Goal: Find specific page/section: Find specific page/section

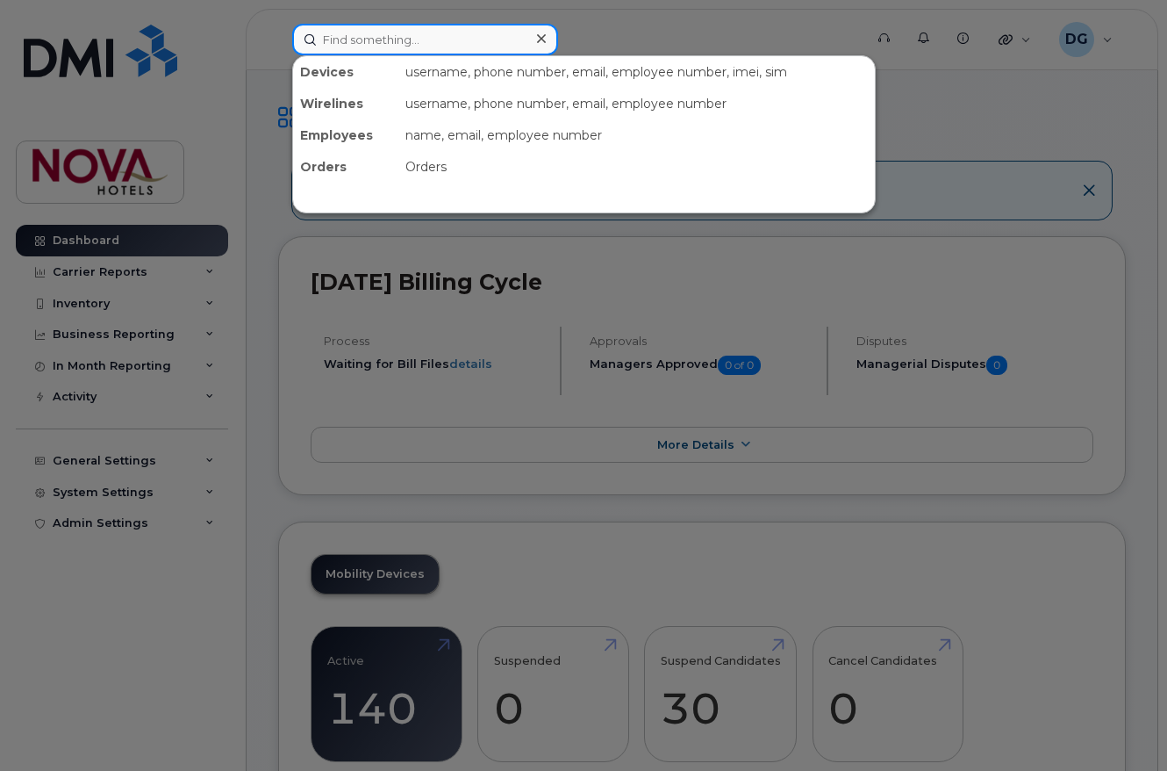
click at [426, 41] on input at bounding box center [425, 40] width 266 height 32
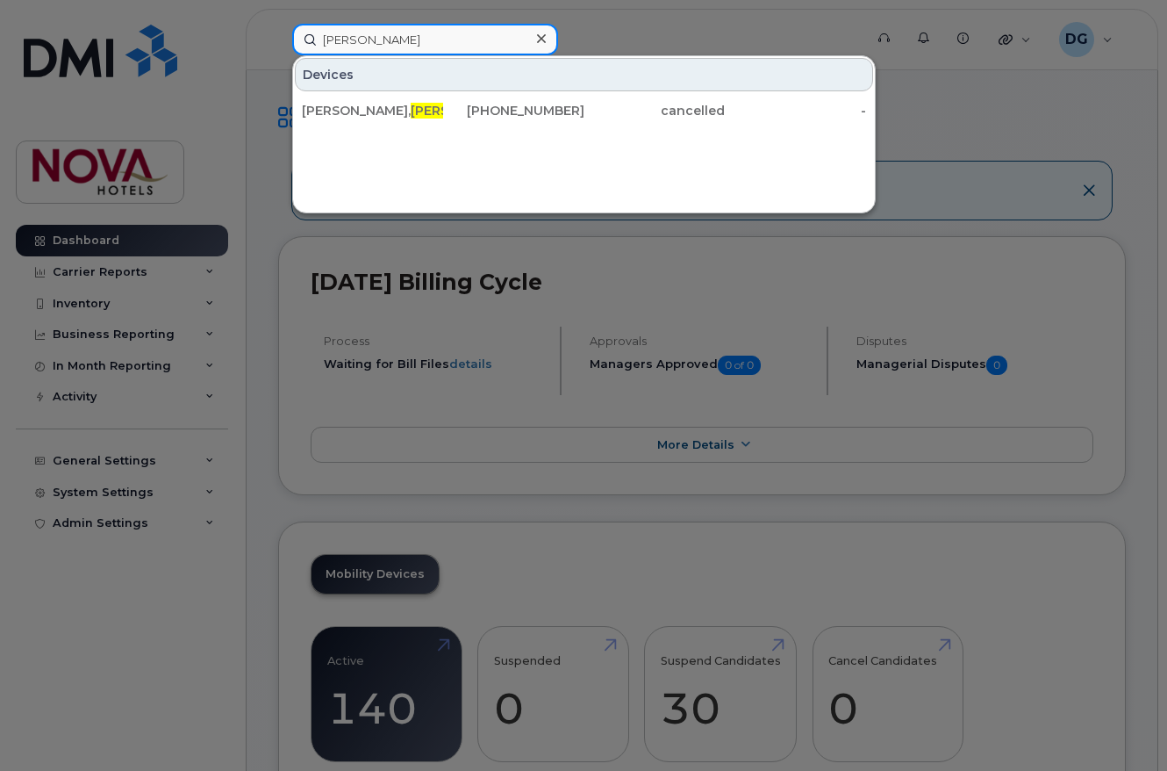
type input "[PERSON_NAME]"
click at [413, 45] on input "[PERSON_NAME]" at bounding box center [425, 40] width 266 height 32
click at [412, 45] on input "[PERSON_NAME]" at bounding box center [425, 40] width 266 height 32
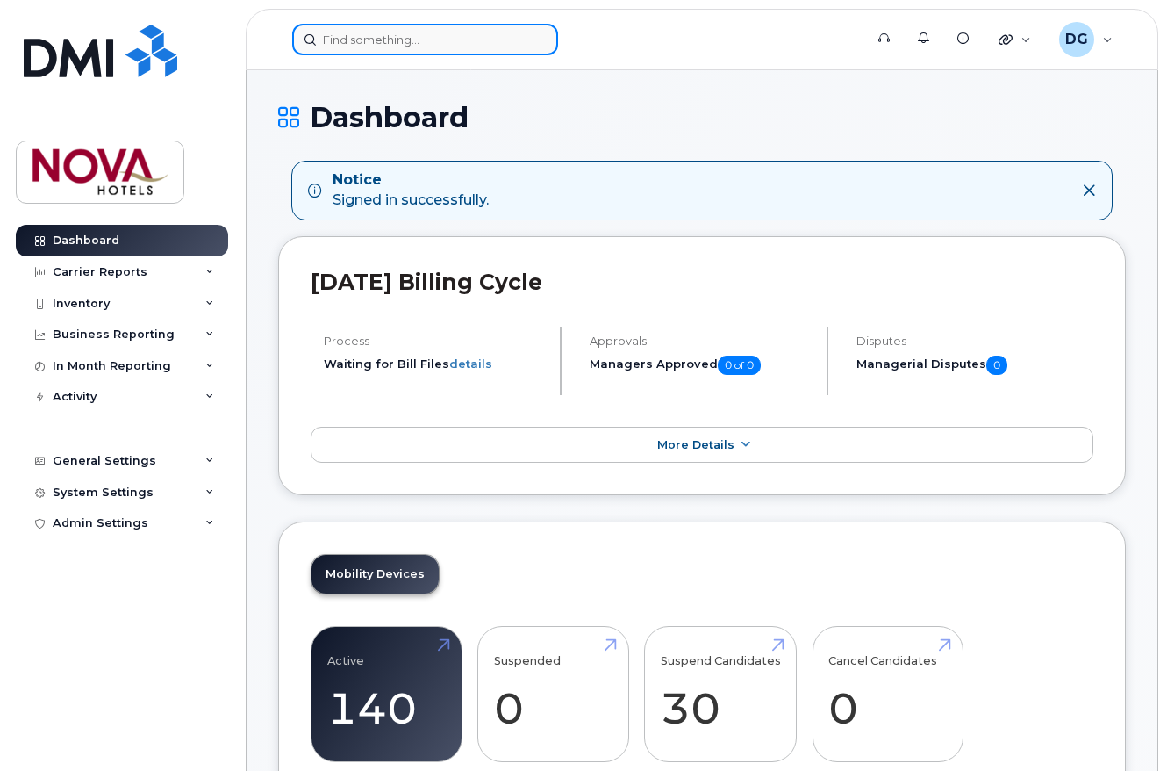
click at [437, 30] on input at bounding box center [425, 40] width 266 height 32
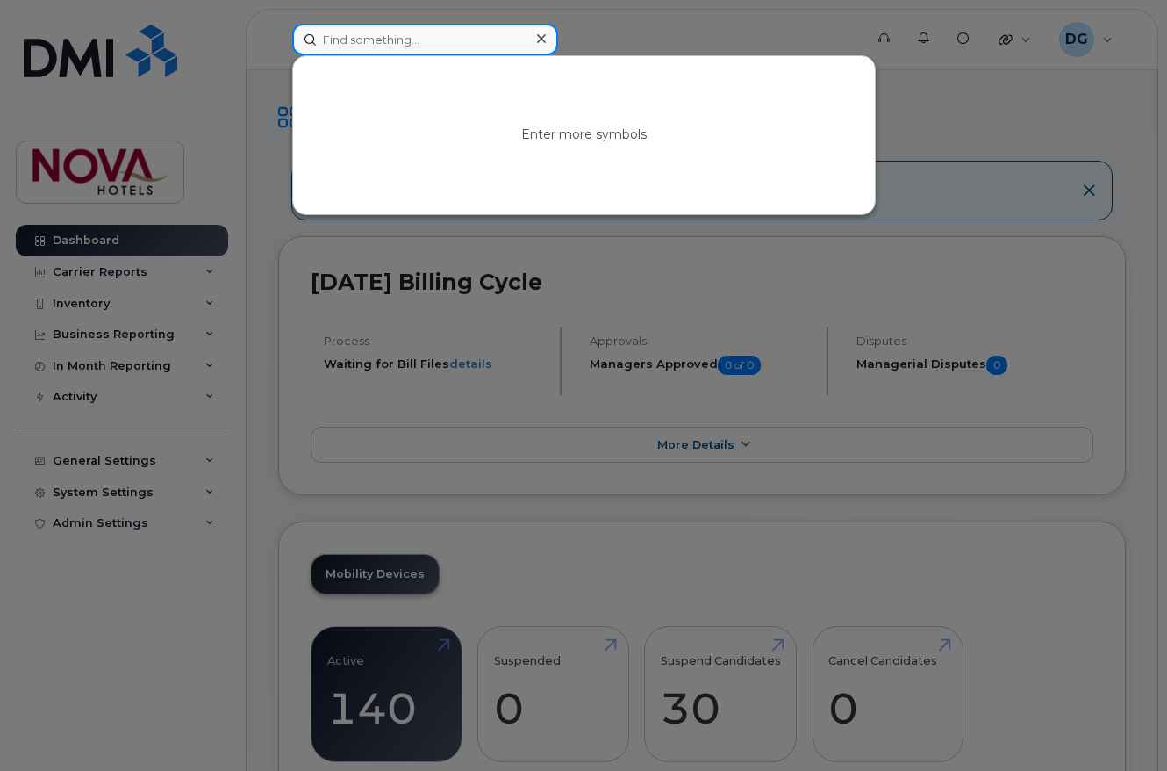
click at [403, 36] on input at bounding box center [425, 40] width 266 height 32
paste input "7806865151"
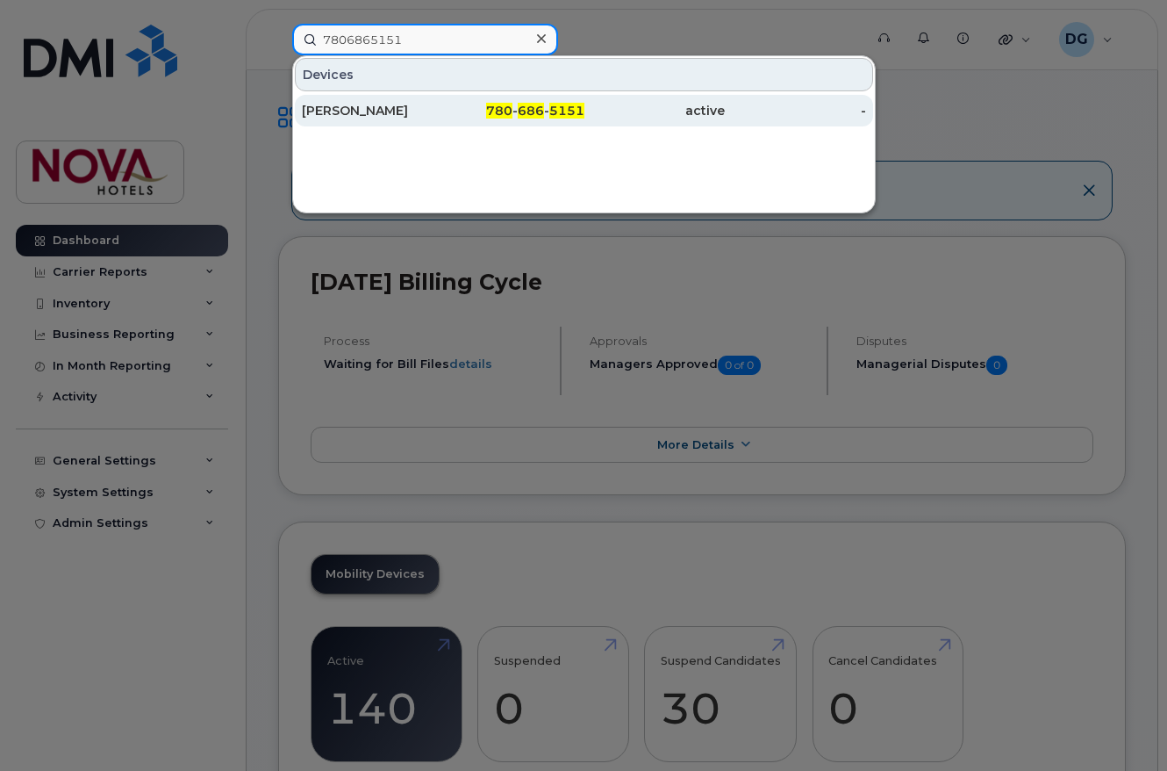
type input "7806865151"
click at [395, 111] on div "[PERSON_NAME]" at bounding box center [372, 111] width 141 height 18
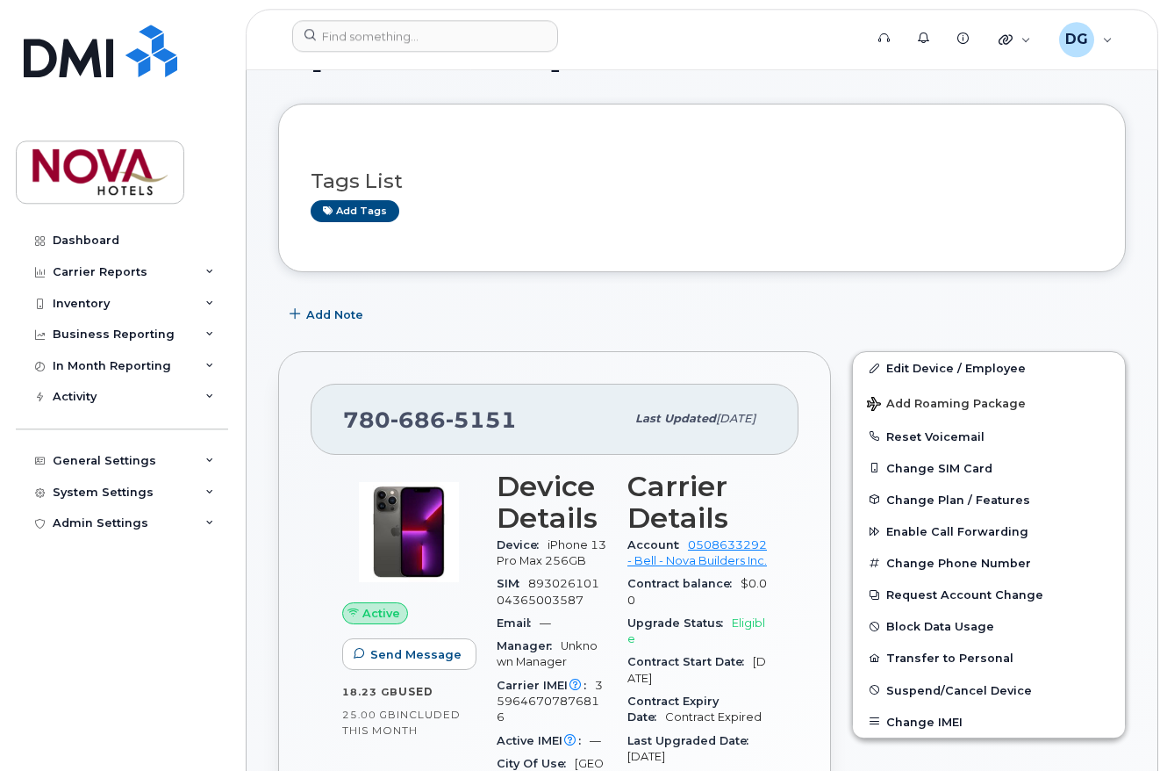
scroll to position [90, 0]
